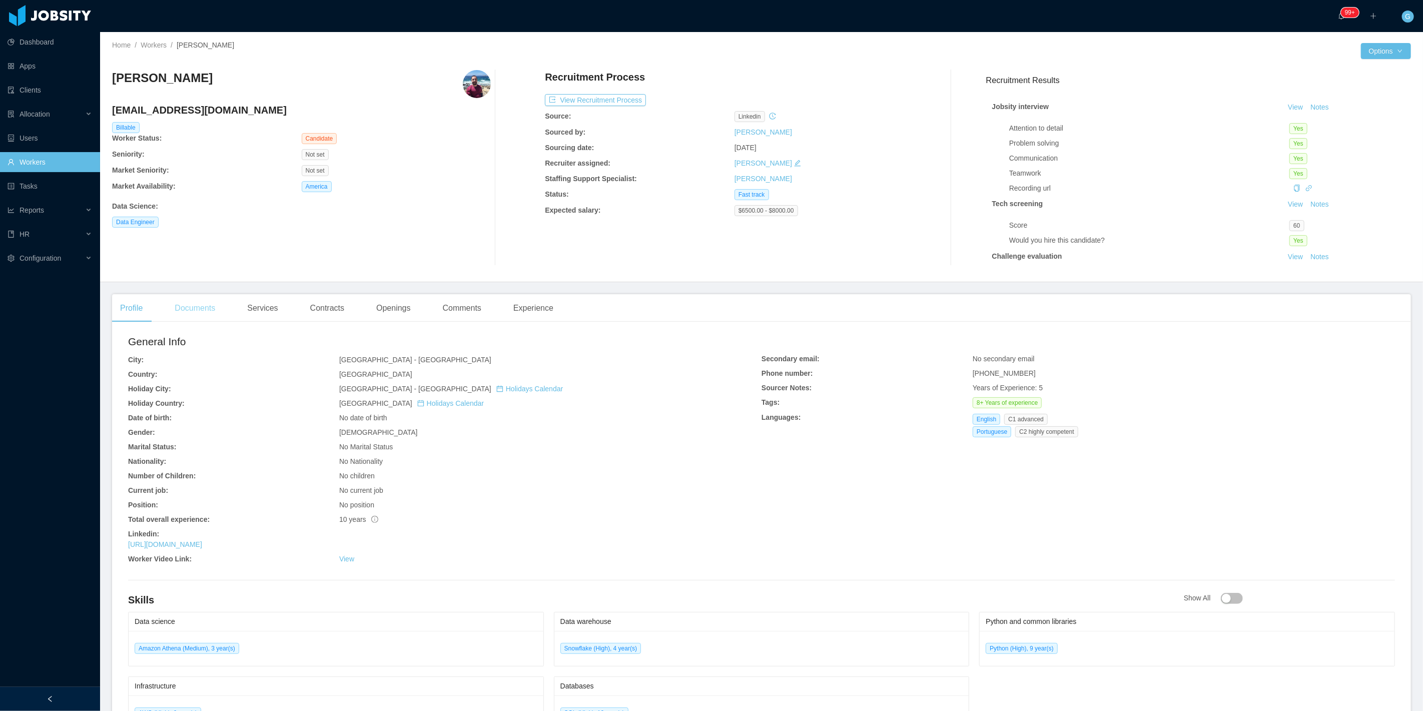
click at [211, 312] on div "Documents" at bounding box center [195, 308] width 57 height 28
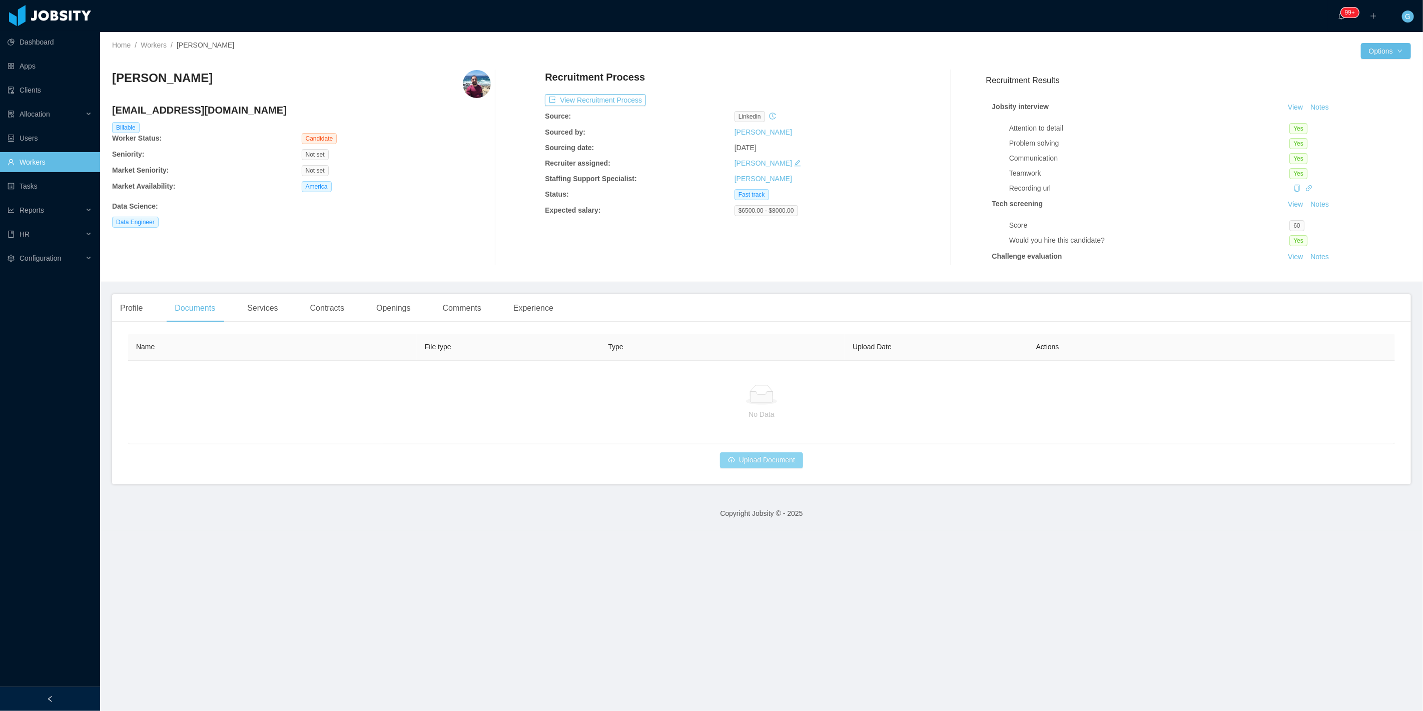
click at [753, 464] on button "Upload Document" at bounding box center [761, 460] width 83 height 16
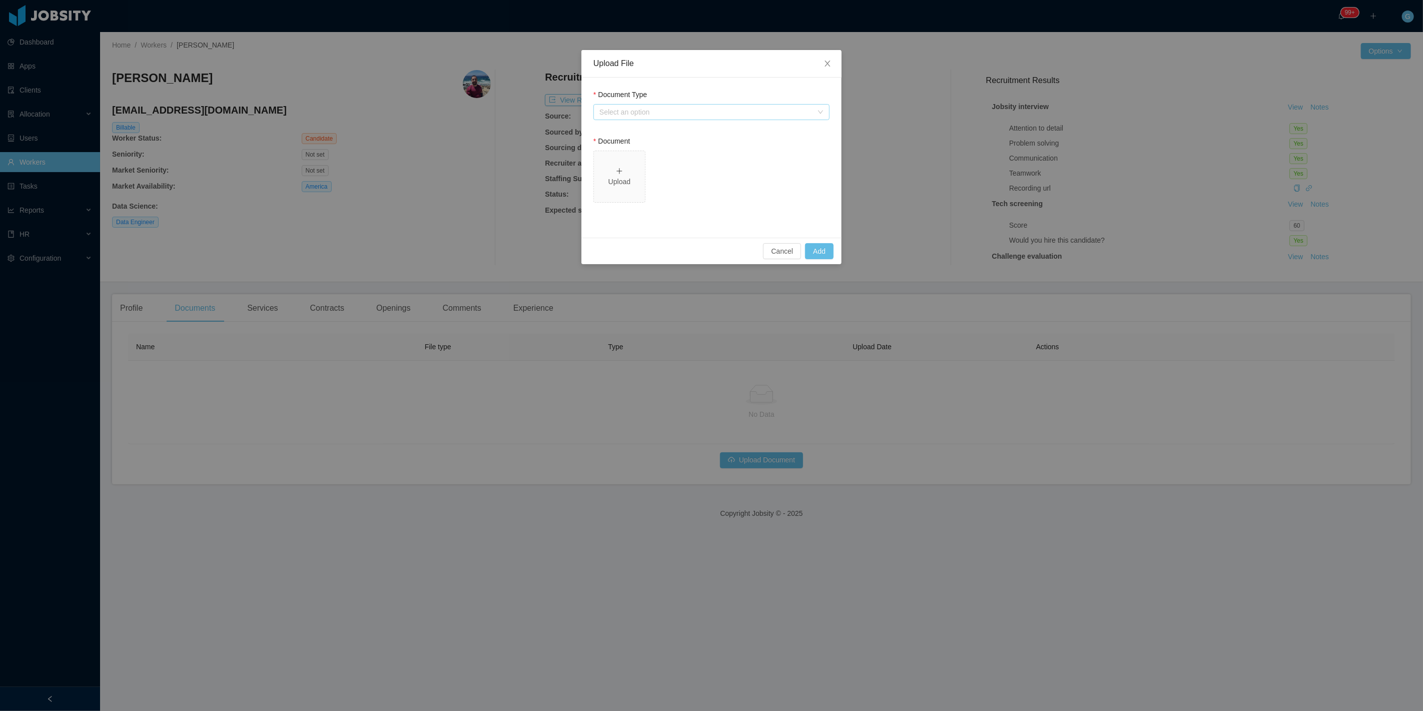
click at [696, 111] on div "Select an option" at bounding box center [705, 112] width 213 height 10
drag, startPoint x: 652, startPoint y: 146, endPoint x: 656, endPoint y: 158, distance: 12.4
click at [652, 147] on li "Jobsity Resume" at bounding box center [711, 148] width 236 height 16
click at [659, 213] on div "Select one" at bounding box center [711, 205] width 236 height 16
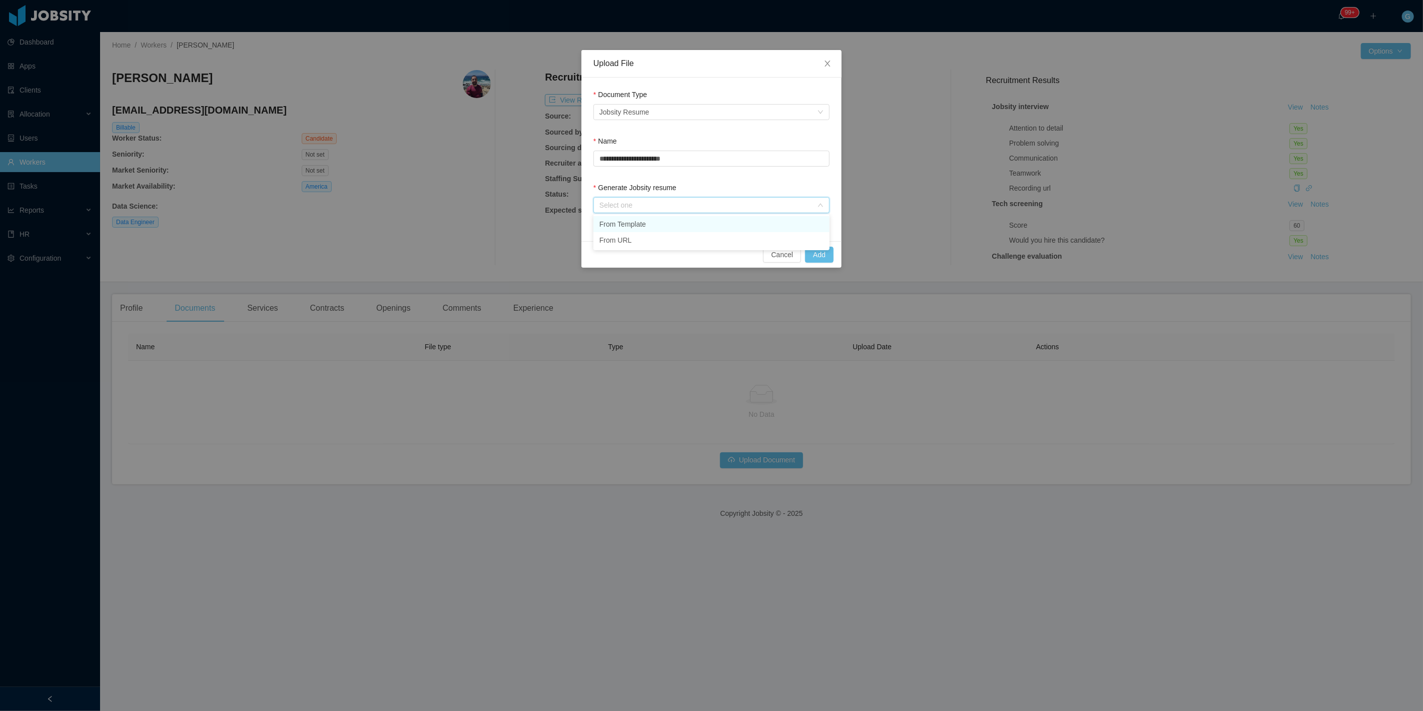
click at [637, 226] on li "From Template" at bounding box center [711, 224] width 236 height 16
click at [819, 253] on button "Add" at bounding box center [819, 255] width 29 height 16
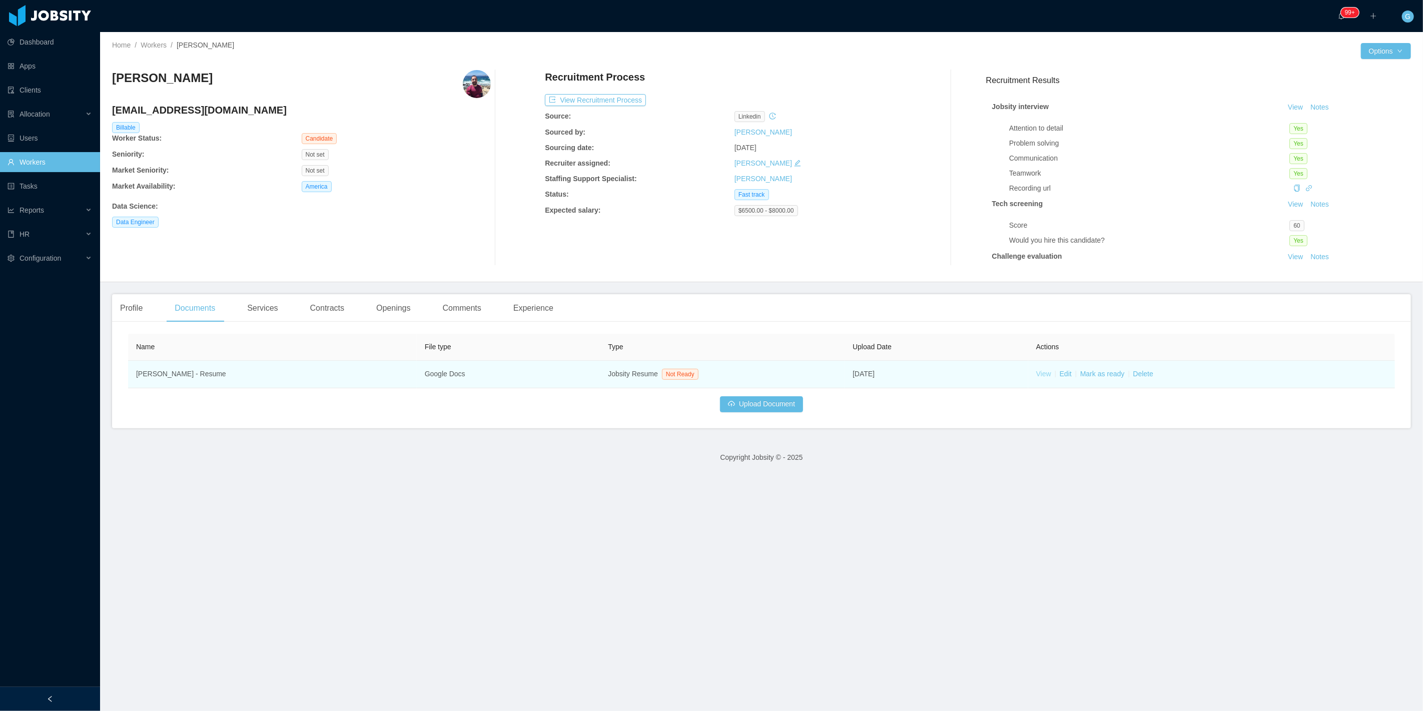
drag, startPoint x: 1045, startPoint y: 377, endPoint x: 1029, endPoint y: 376, distance: 16.0
click at [1039, 377] on td "View Edit [PERSON_NAME] as ready Delete" at bounding box center [1211, 375] width 367 height 28
click at [1029, 376] on td "View Edit [PERSON_NAME] as ready Delete" at bounding box center [1211, 375] width 367 height 28
click at [1008, 373] on td "[DATE]" at bounding box center [936, 375] width 184 height 28
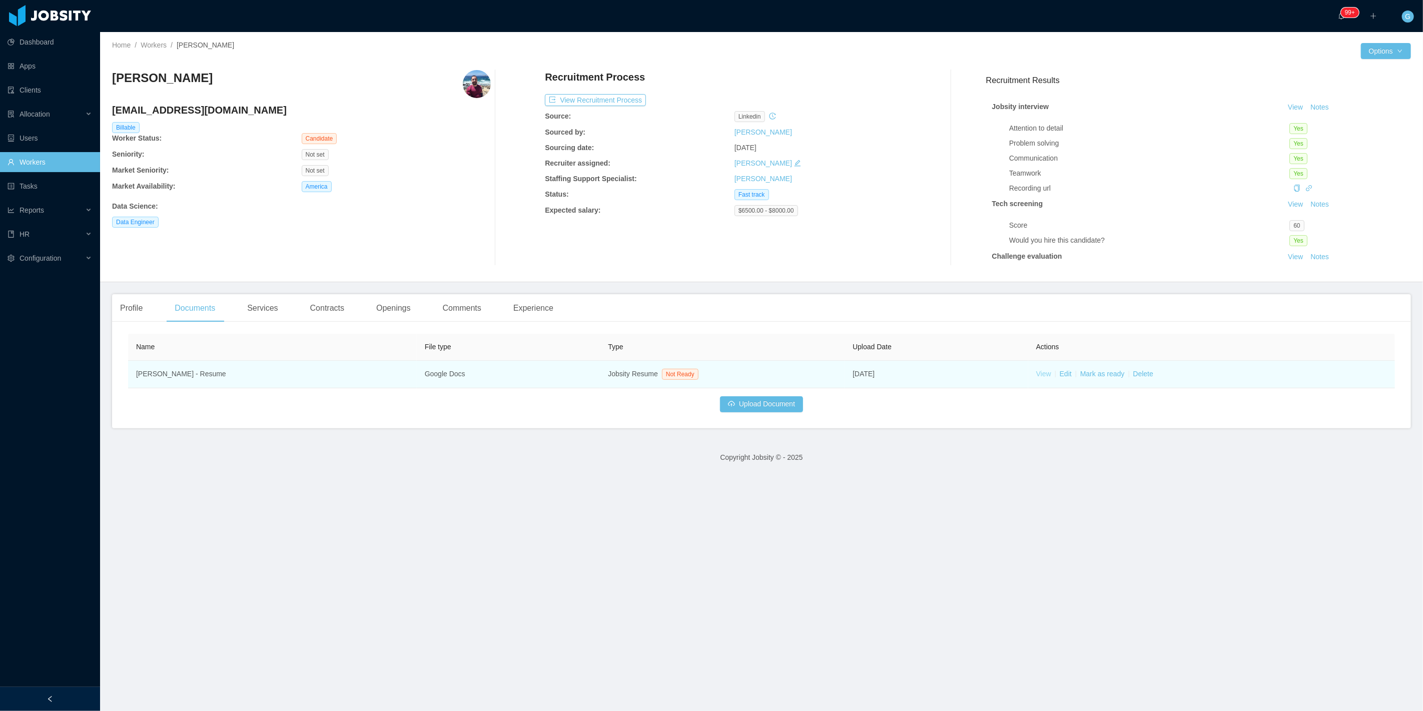
click at [1038, 377] on link "View" at bounding box center [1043, 374] width 15 height 8
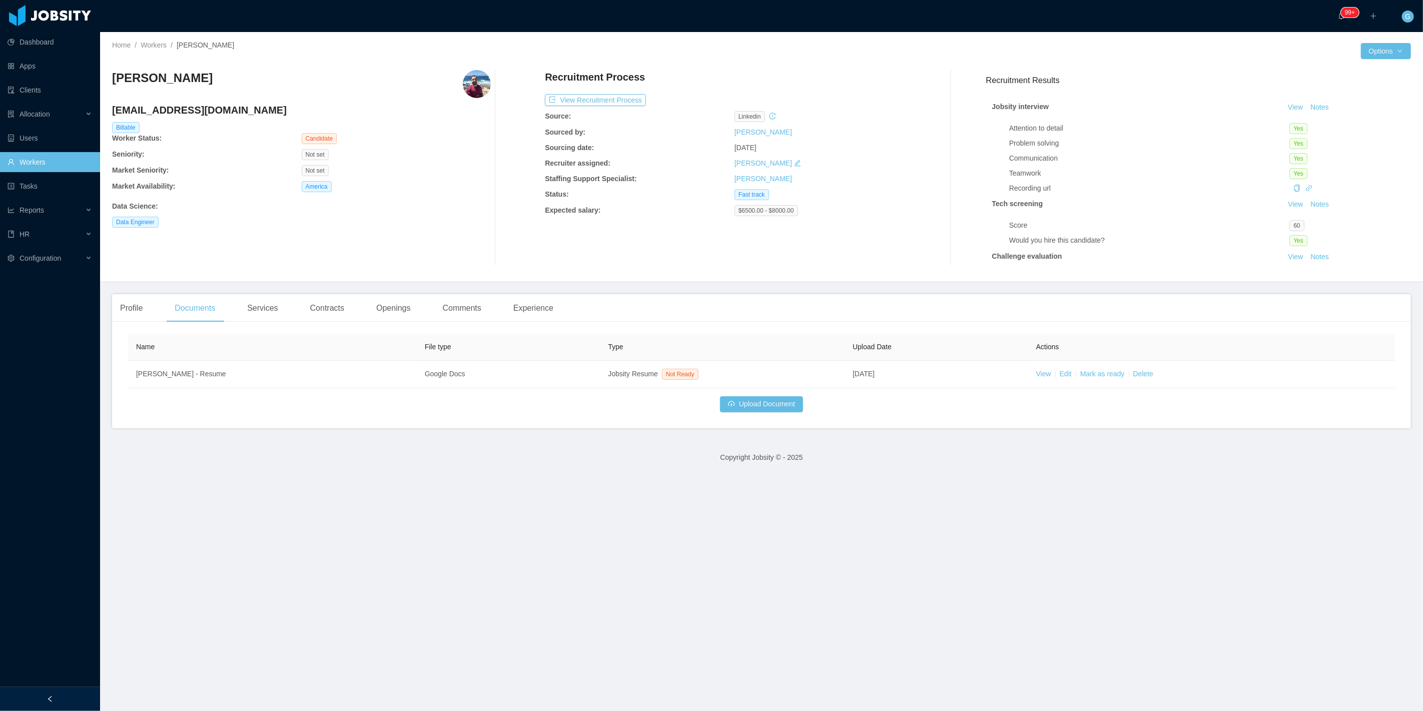
click at [152, 89] on div "[PERSON_NAME]" at bounding box center [162, 84] width 101 height 28
click at [154, 74] on h3 "[PERSON_NAME]" at bounding box center [162, 78] width 101 height 16
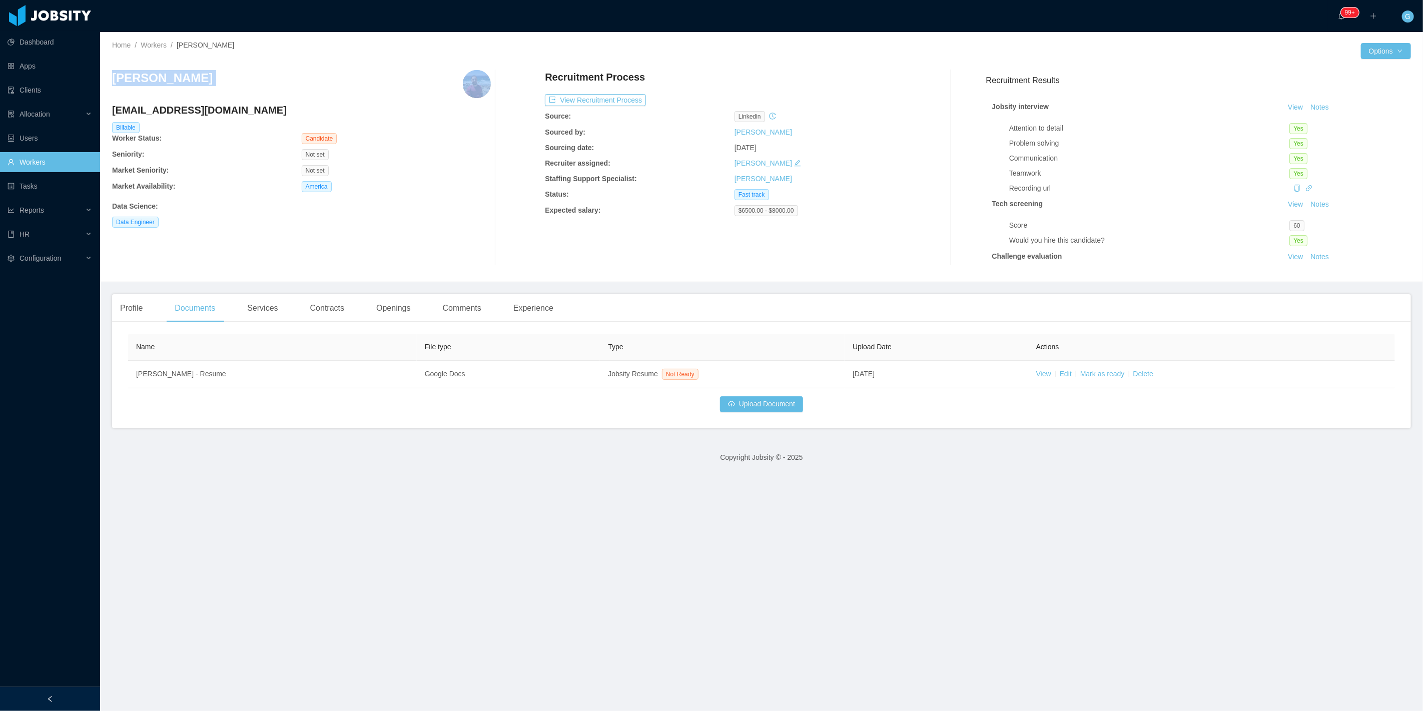
click at [154, 74] on h3 "[PERSON_NAME]" at bounding box center [162, 78] width 101 height 16
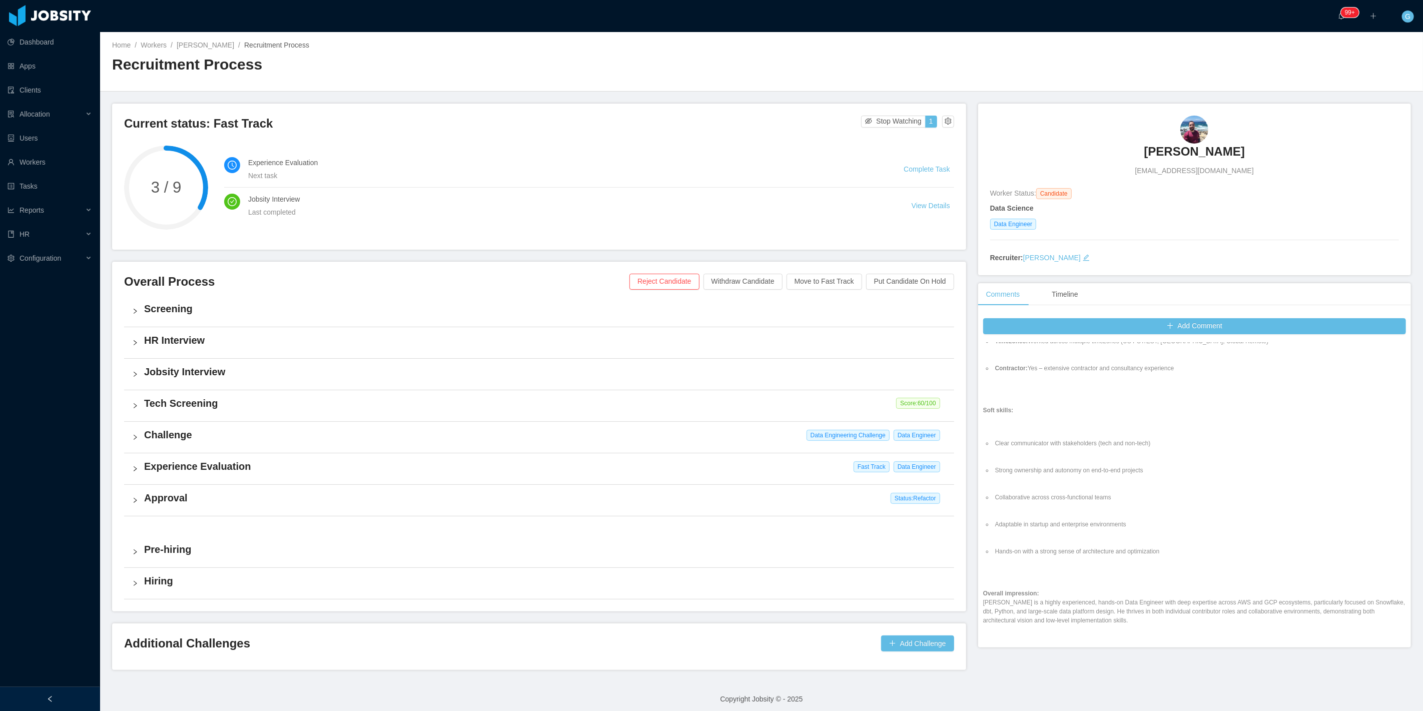
scroll to position [1167, 0]
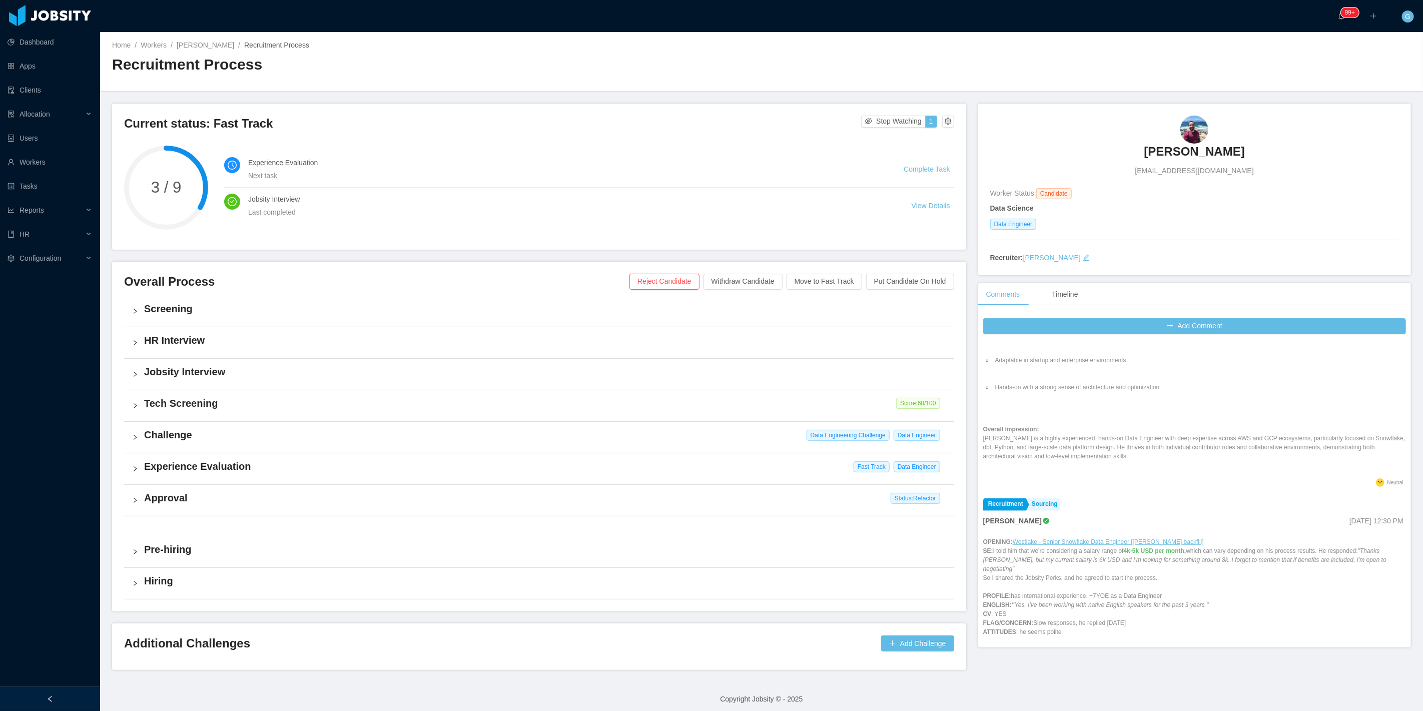
click at [216, 361] on div "Jobsity Interview" at bounding box center [539, 374] width 830 height 31
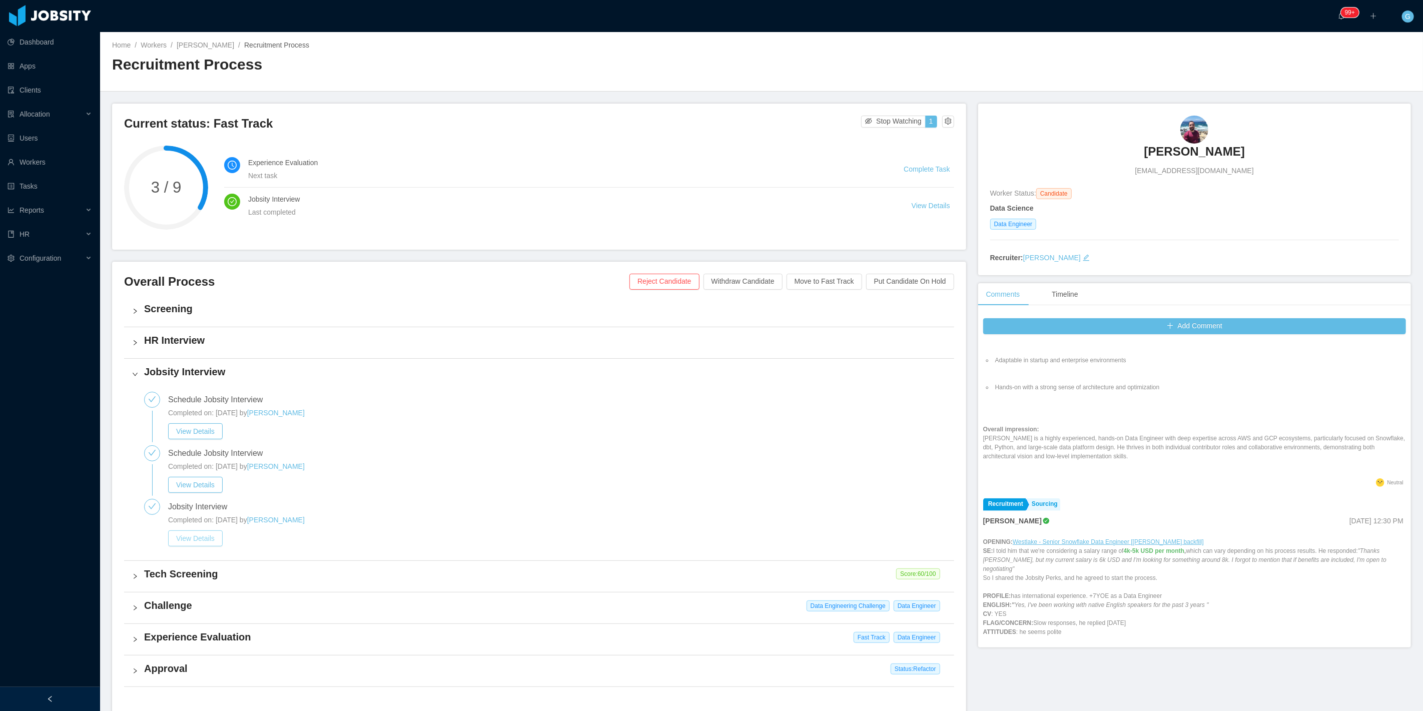
click at [203, 534] on button "View Details" at bounding box center [195, 538] width 55 height 16
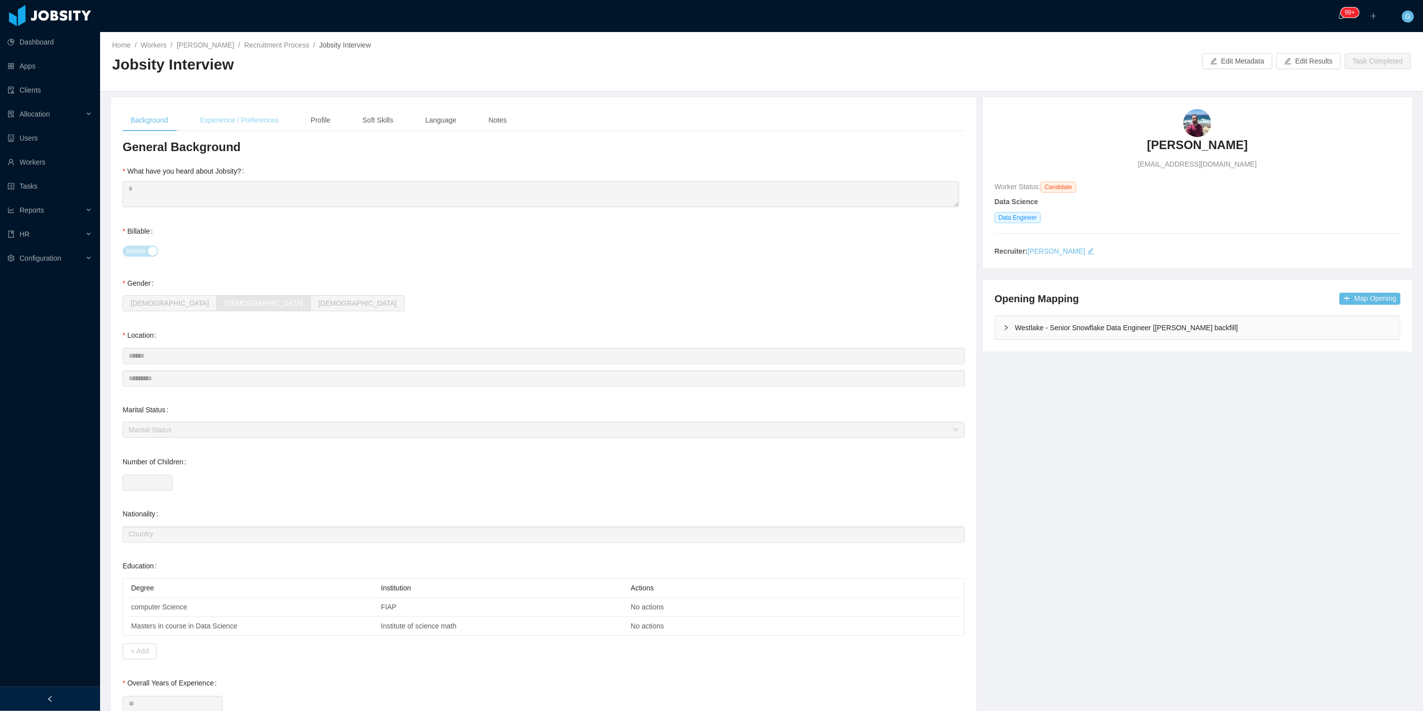
click at [251, 120] on div "Experience / Preferences" at bounding box center [239, 120] width 95 height 23
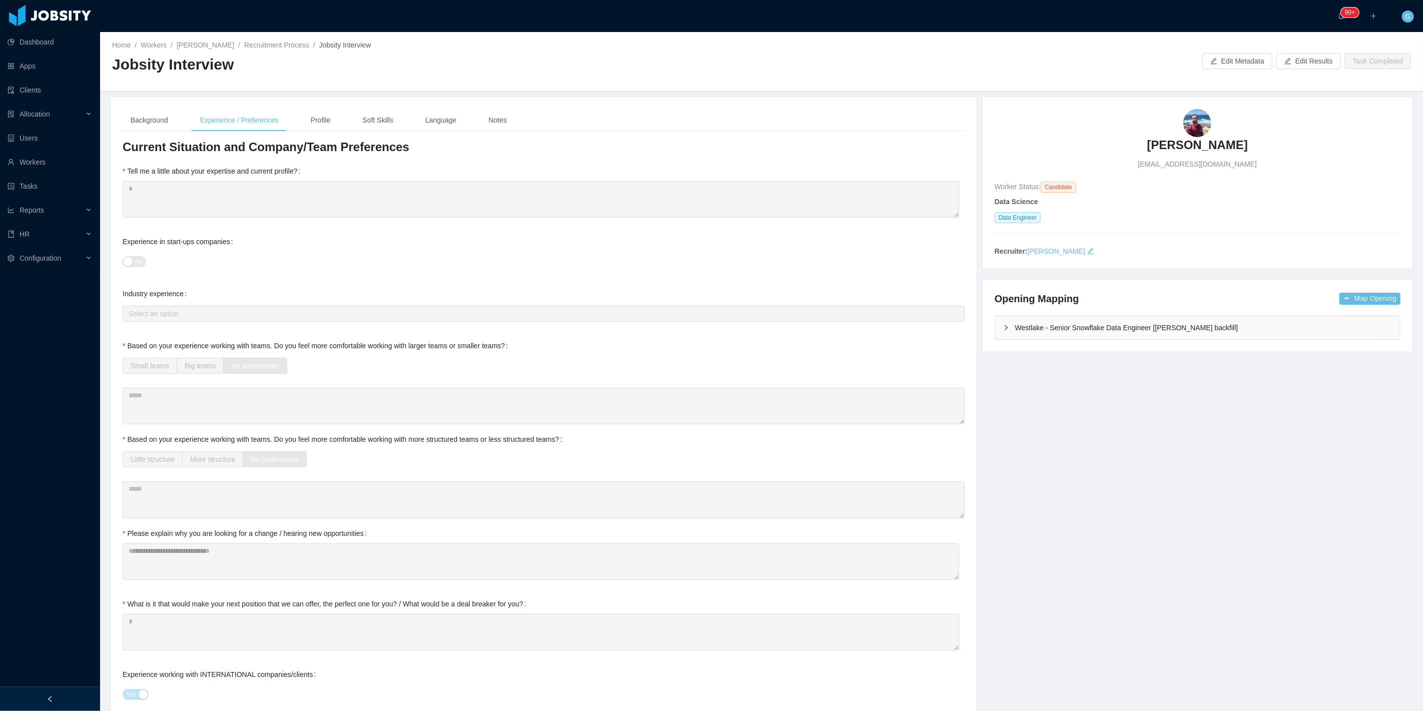
click at [308, 123] on div "Profile" at bounding box center [321, 120] width 36 height 23
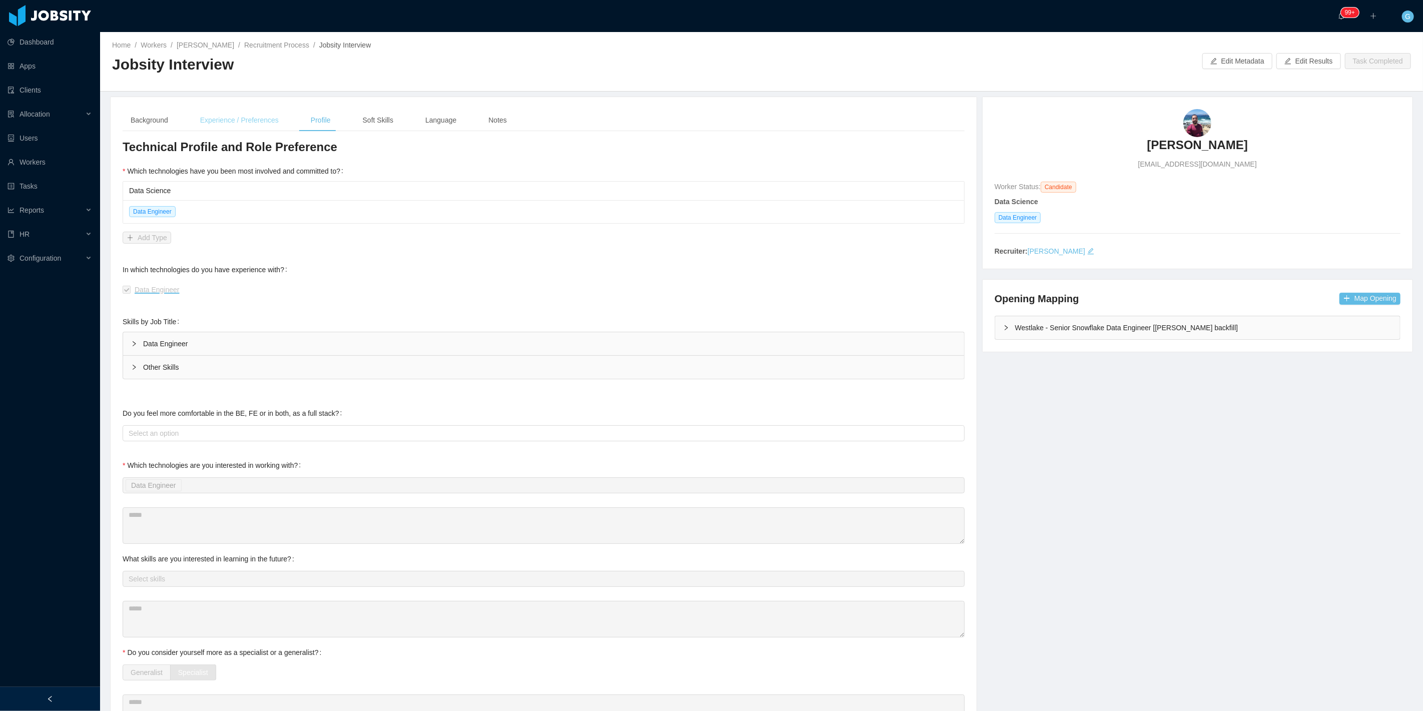
click at [224, 123] on div "Experience / Preferences" at bounding box center [239, 120] width 95 height 23
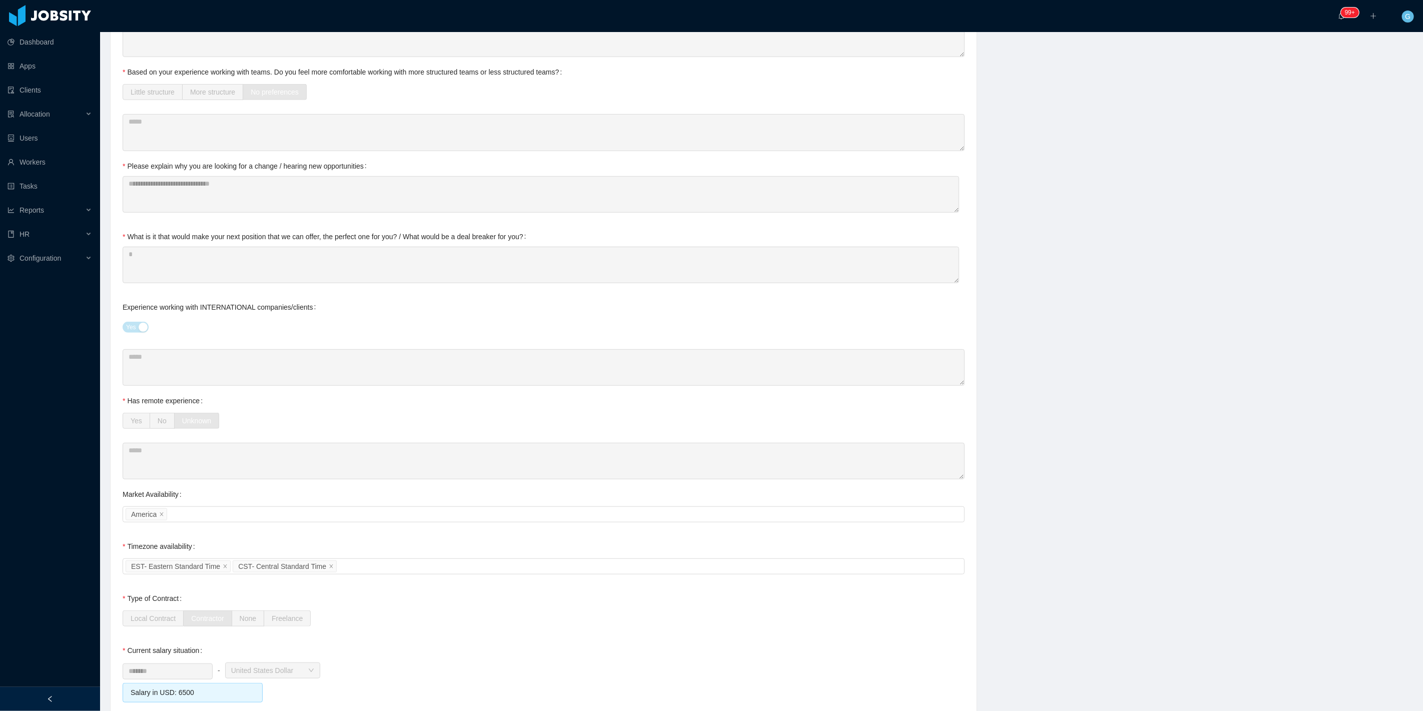
scroll to position [319, 0]
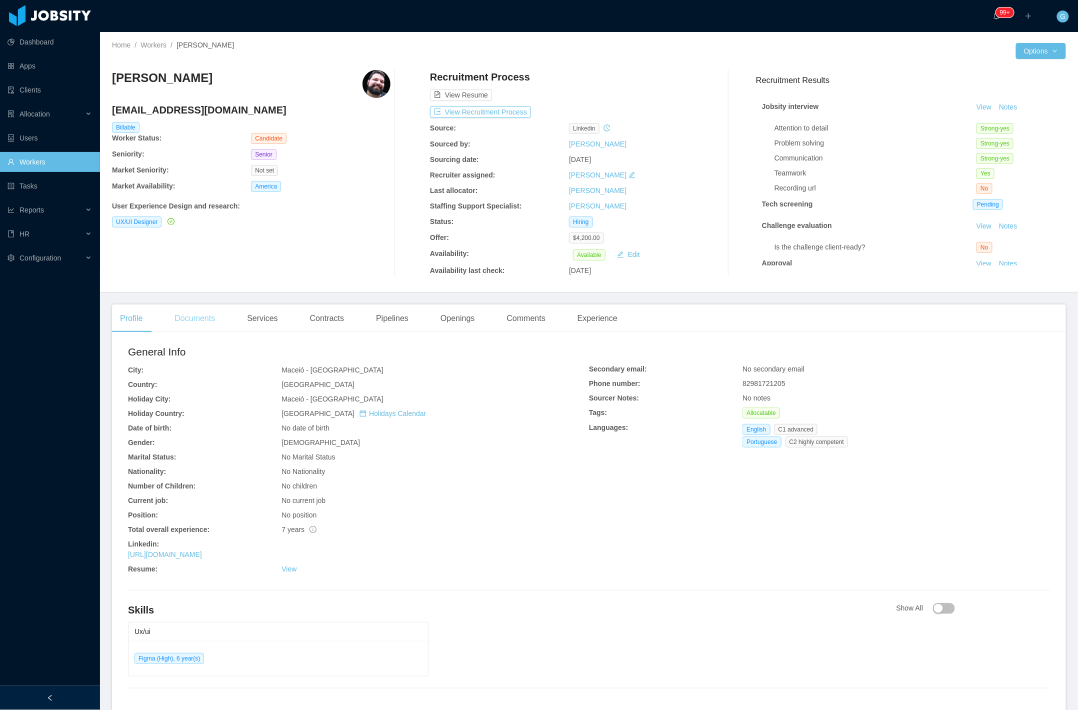
click at [179, 318] on div "Documents" at bounding box center [195, 319] width 57 height 28
